Goal: Use online tool/utility: Use online tool/utility

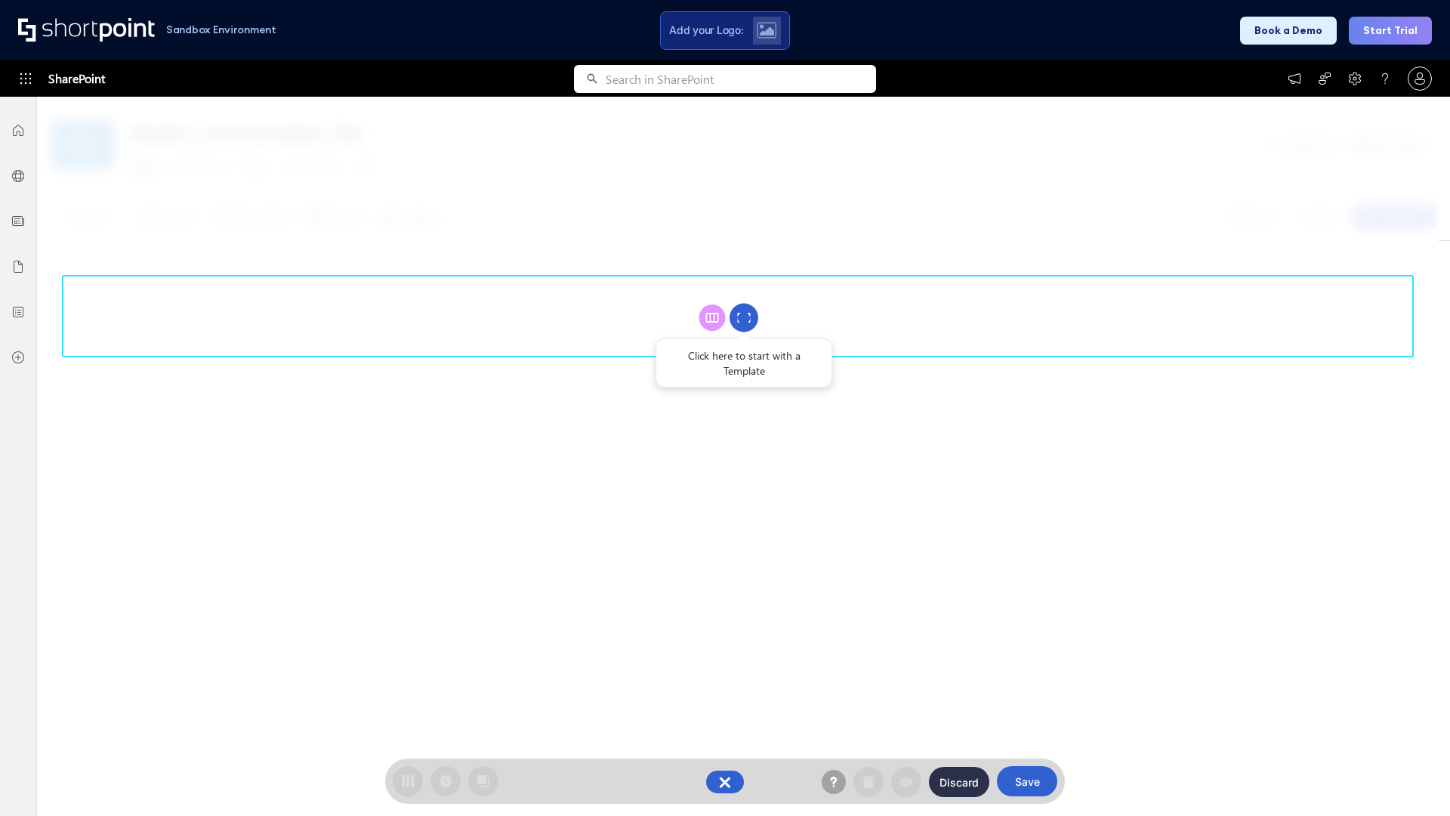
click at [744, 317] on circle at bounding box center [743, 318] width 29 height 29
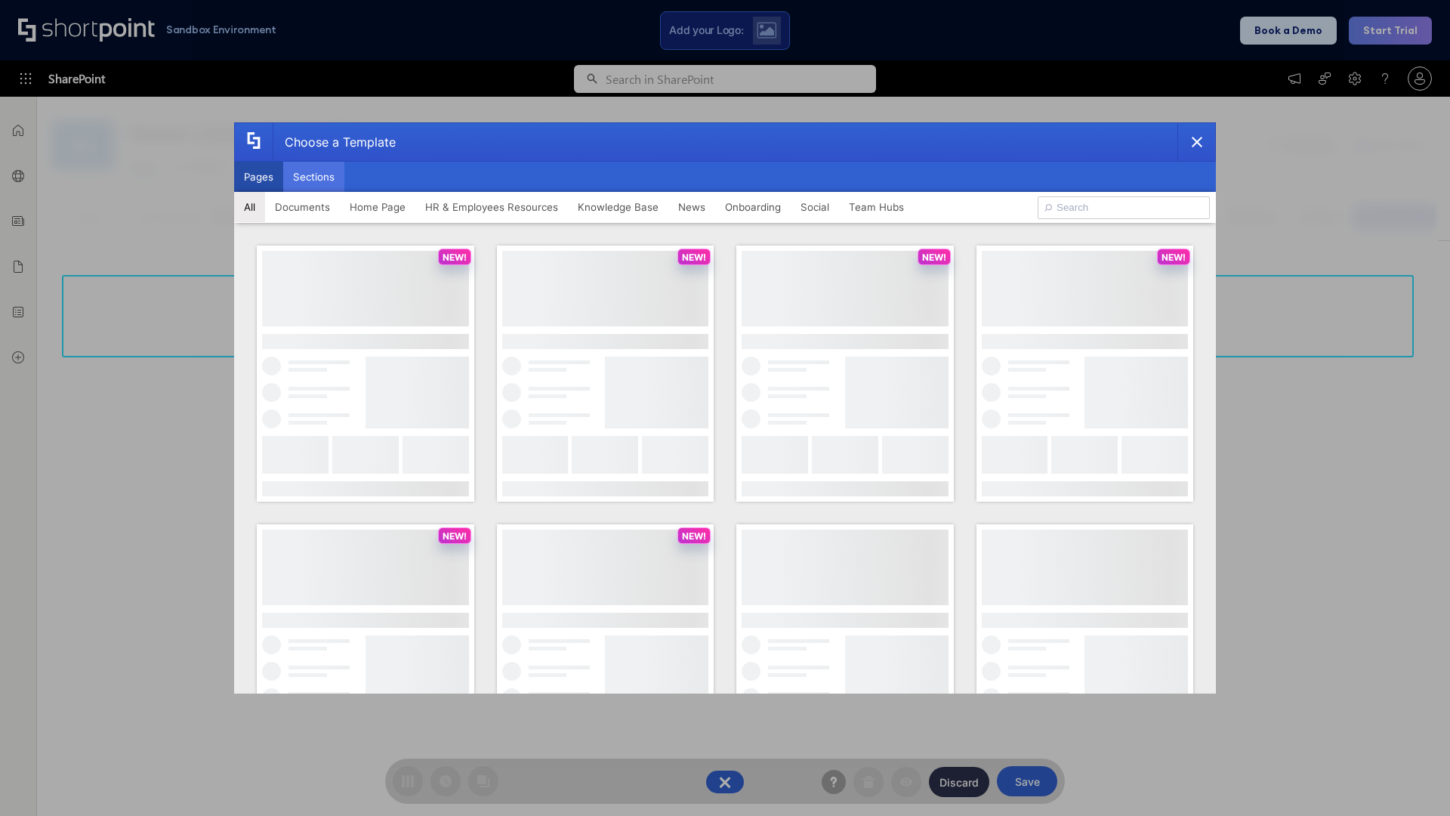
click at [313, 177] on button "Sections" at bounding box center [313, 177] width 61 height 30
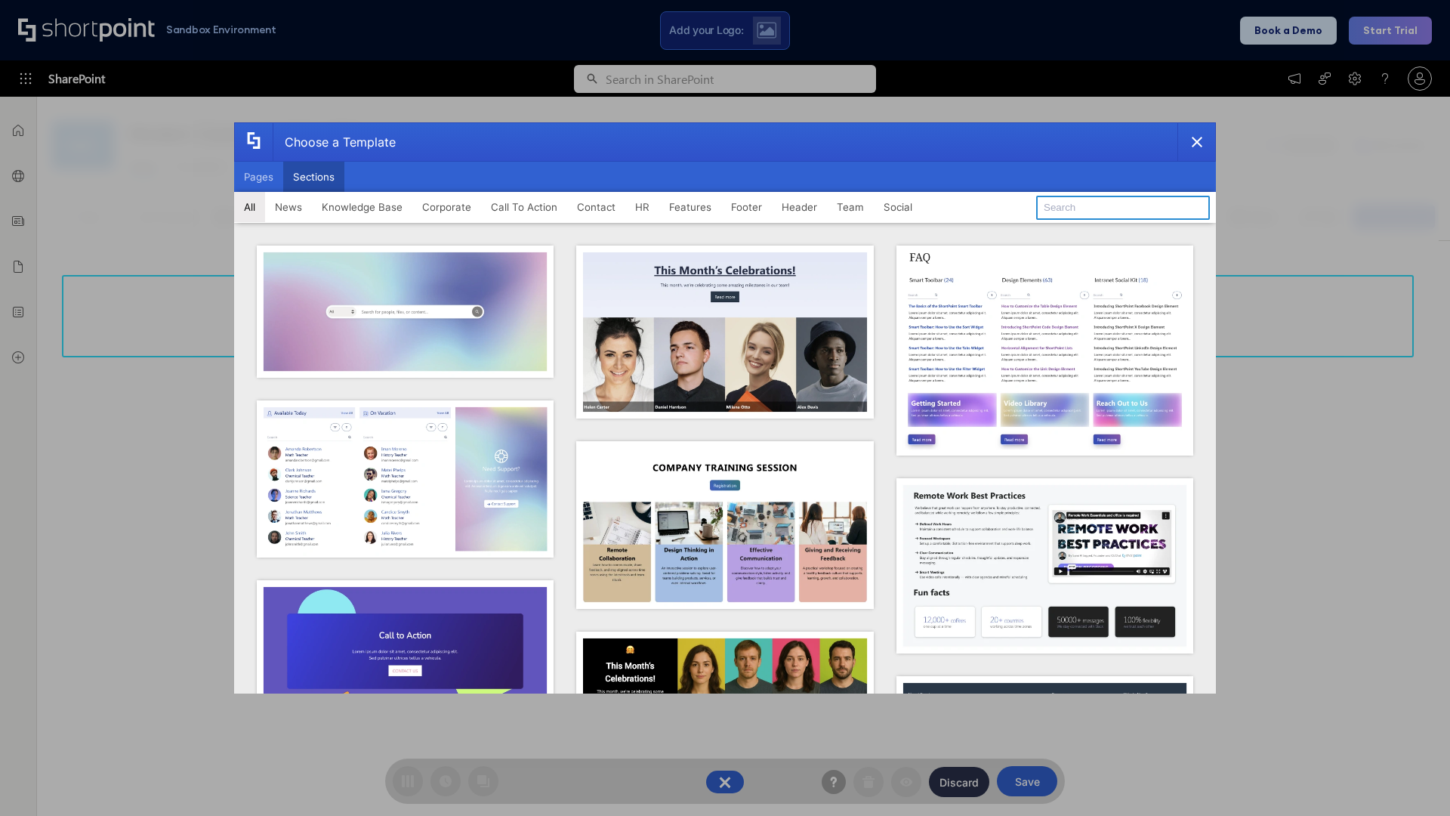
type input "Footer 2"
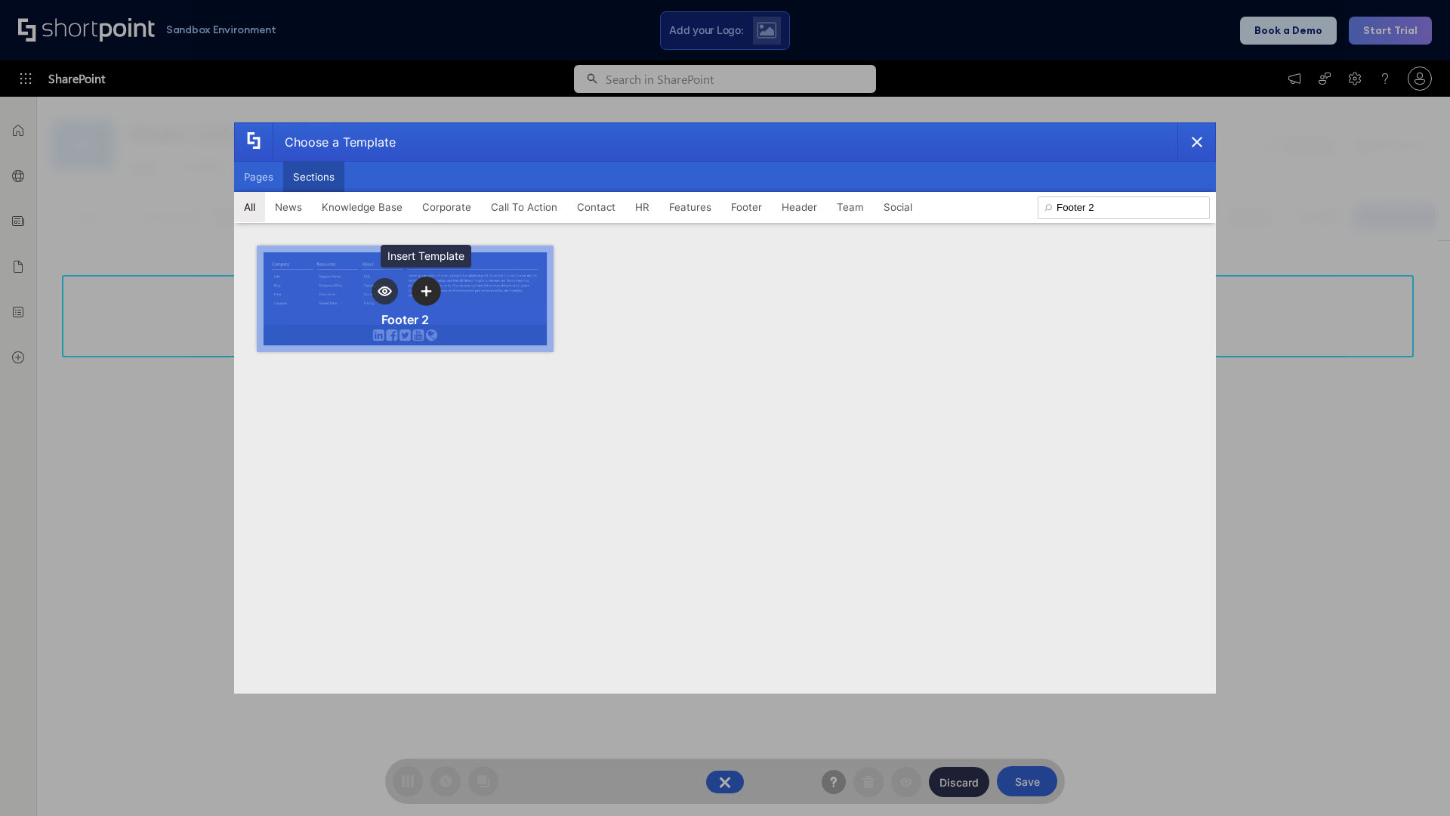
click at [426, 291] on icon "template selector" at bounding box center [426, 291] width 11 height 11
